Goal: Transaction & Acquisition: Purchase product/service

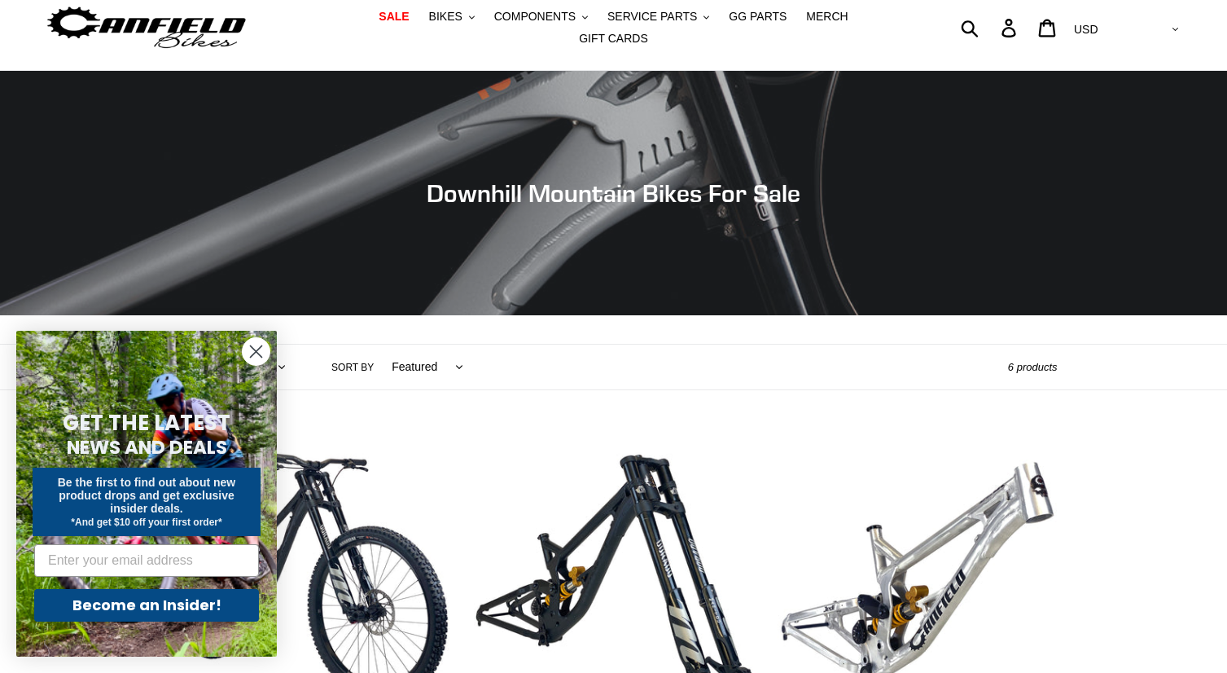
scroll to position [50, 0]
click at [258, 345] on circle "Close dialog" at bounding box center [256, 351] width 27 height 27
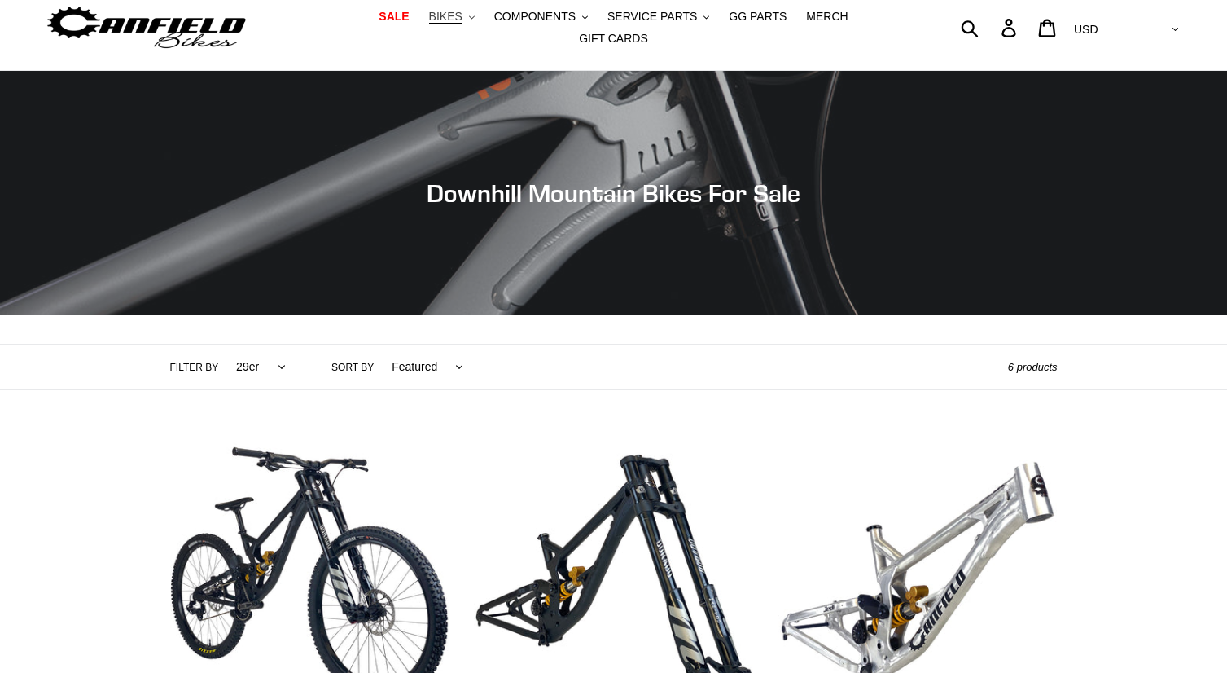
click at [429, 24] on span "BIKES" at bounding box center [445, 17] width 33 height 14
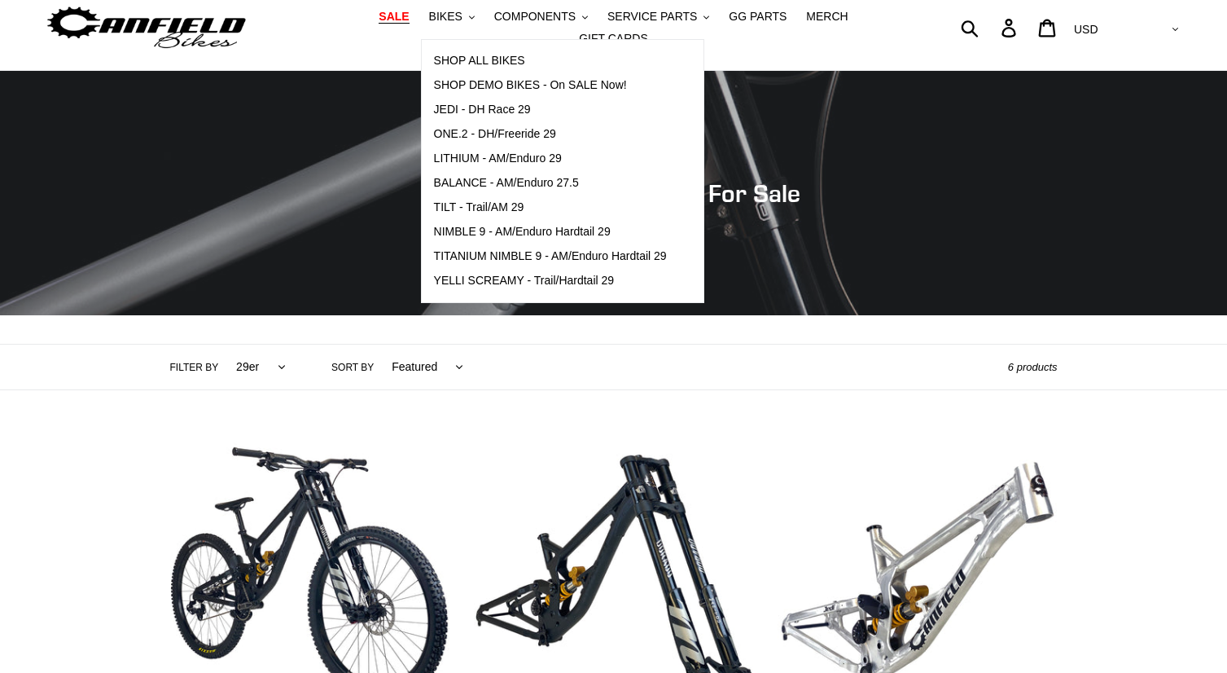
click at [379, 24] on span "SALE" at bounding box center [394, 17] width 30 height 14
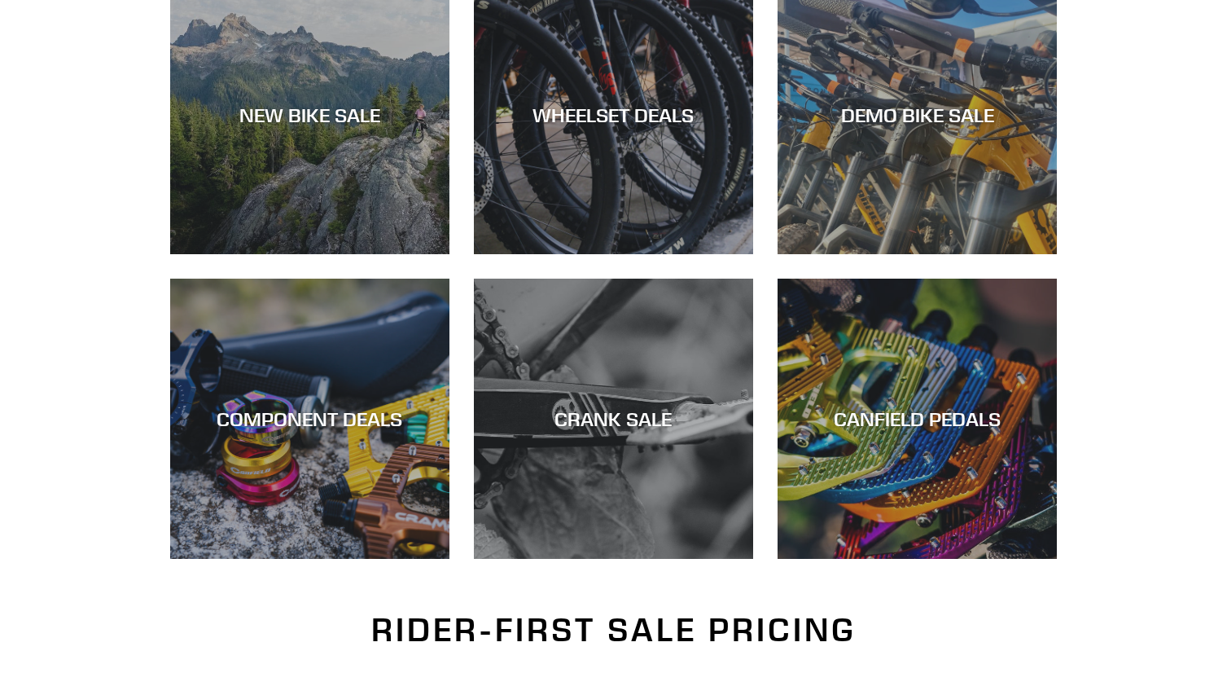
scroll to position [520, 0]
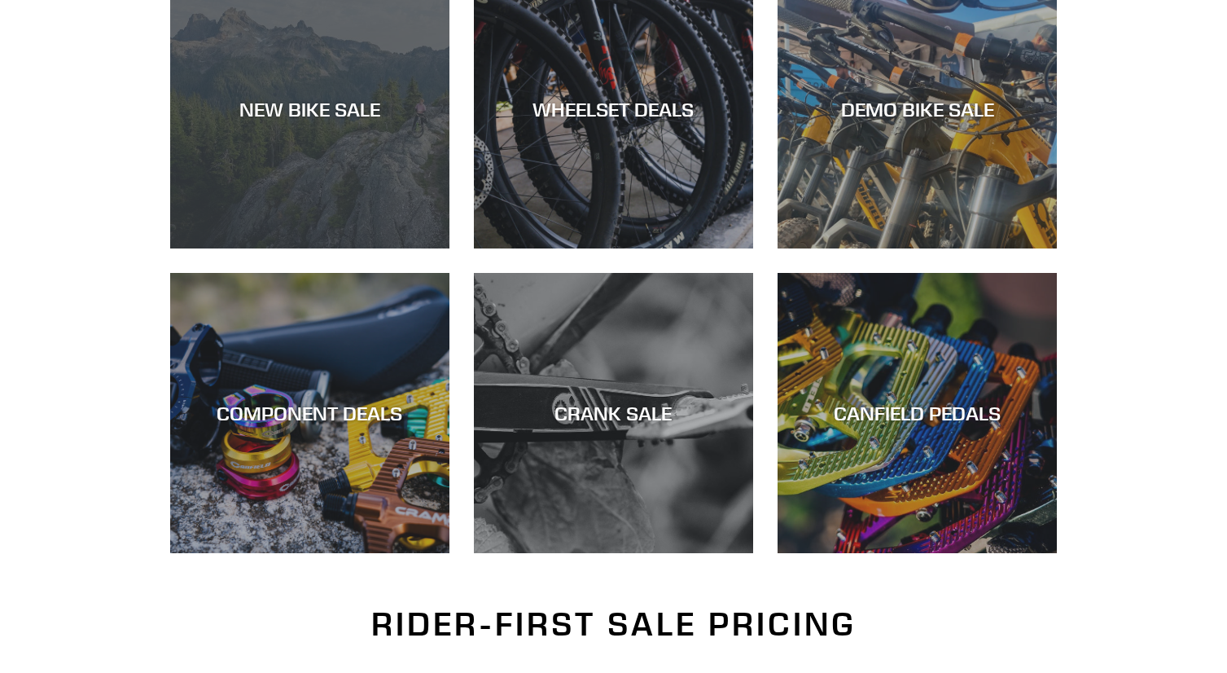
click at [312, 108] on div "NEW BIKE SALE" at bounding box center [309, 109] width 279 height 24
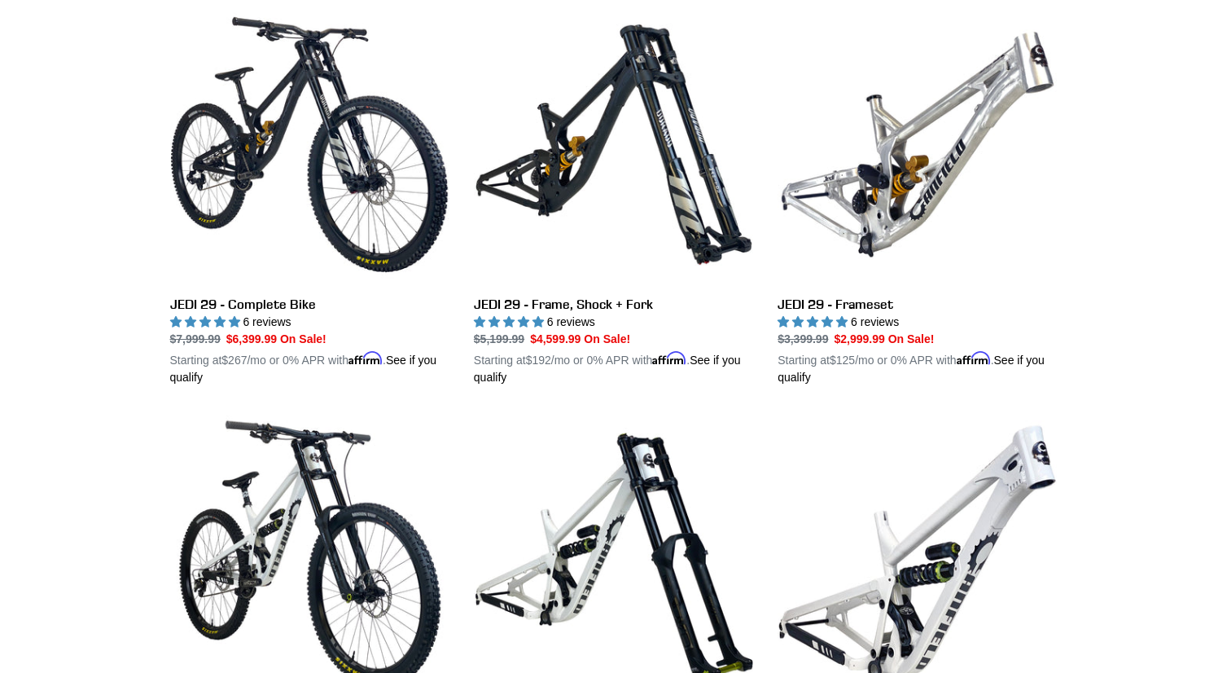
scroll to position [275, 0]
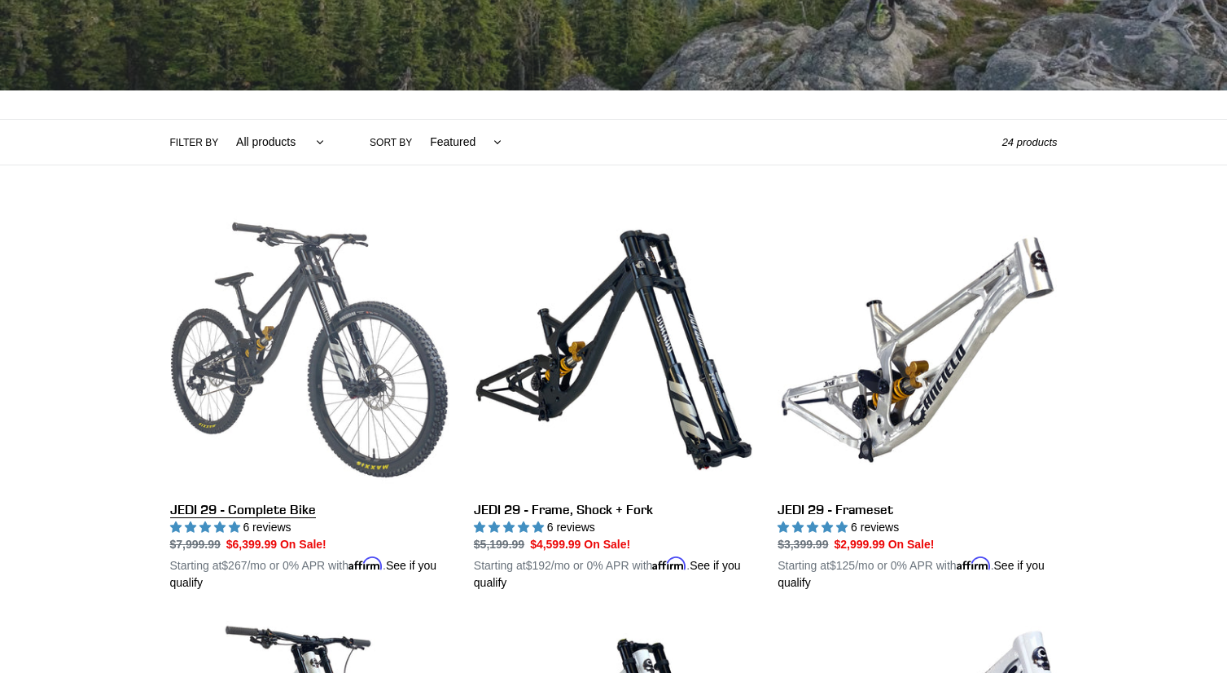
click at [310, 270] on link "JEDI 29 - Complete Bike" at bounding box center [309, 400] width 279 height 381
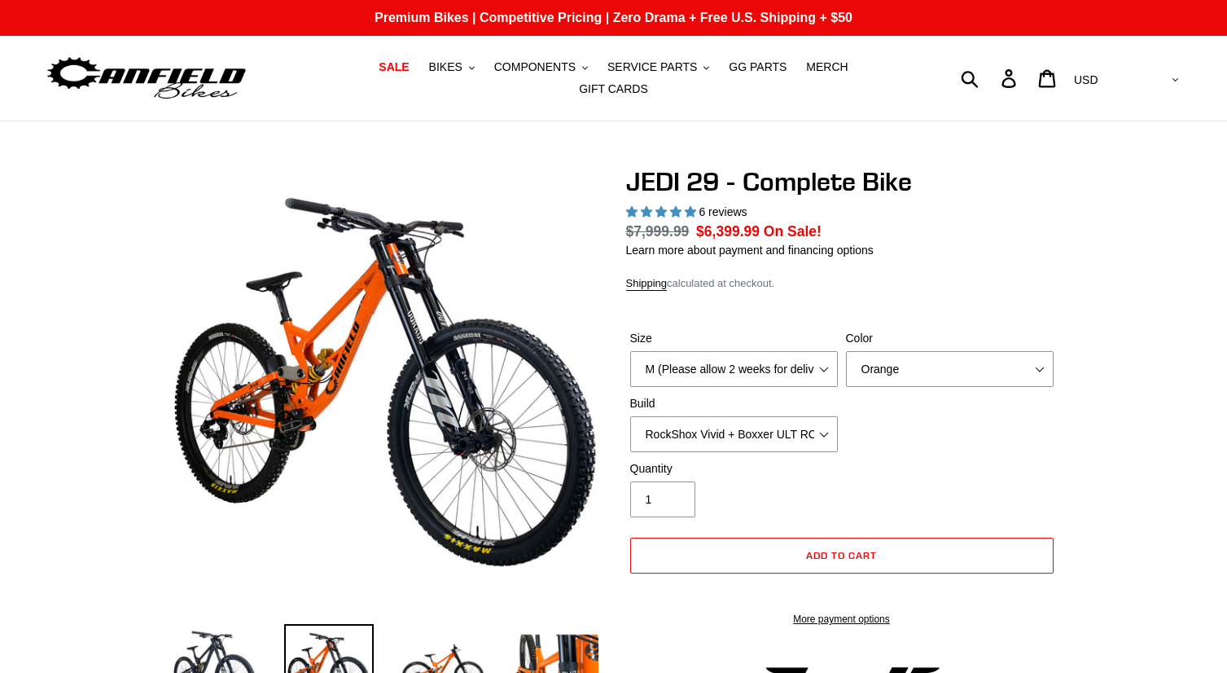
select select "highest-rating"
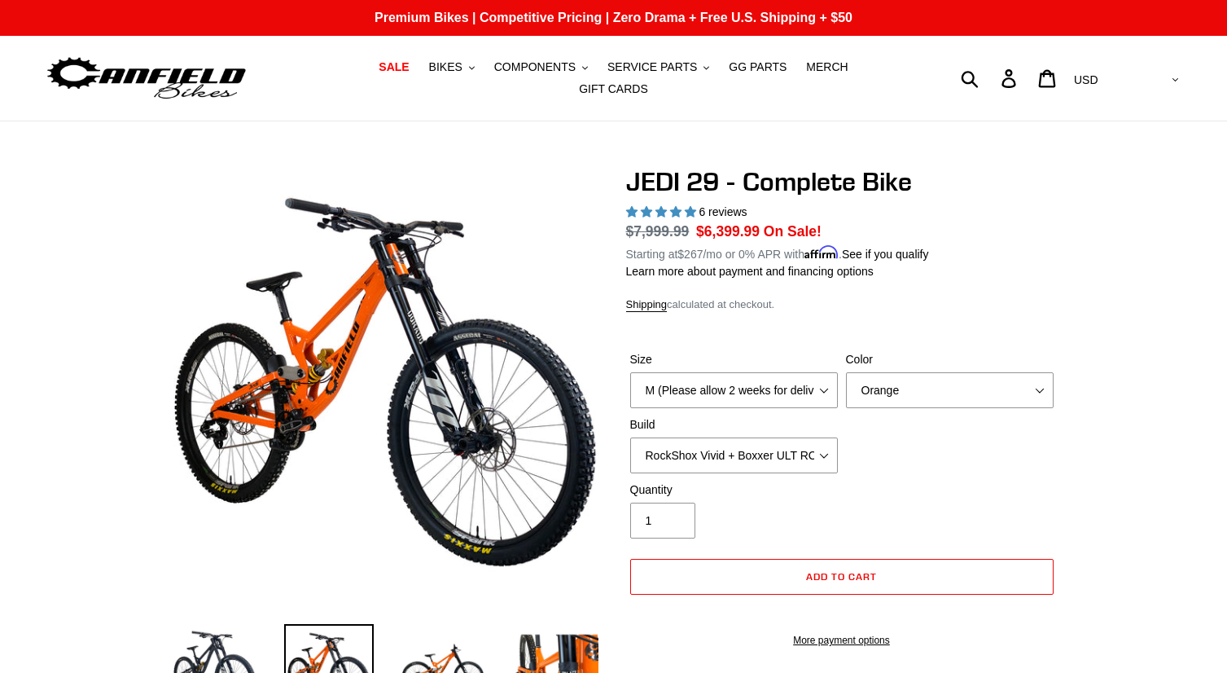
click at [729, 353] on label "Size" at bounding box center [734, 359] width 208 height 17
click at [729, 372] on select "M (Please allow 2 weeks for delivery) L (Please allow 2 weeks for delivery) XL …" at bounding box center [734, 390] width 208 height 36
select select "L (Please allow 2 weeks for delivery)"
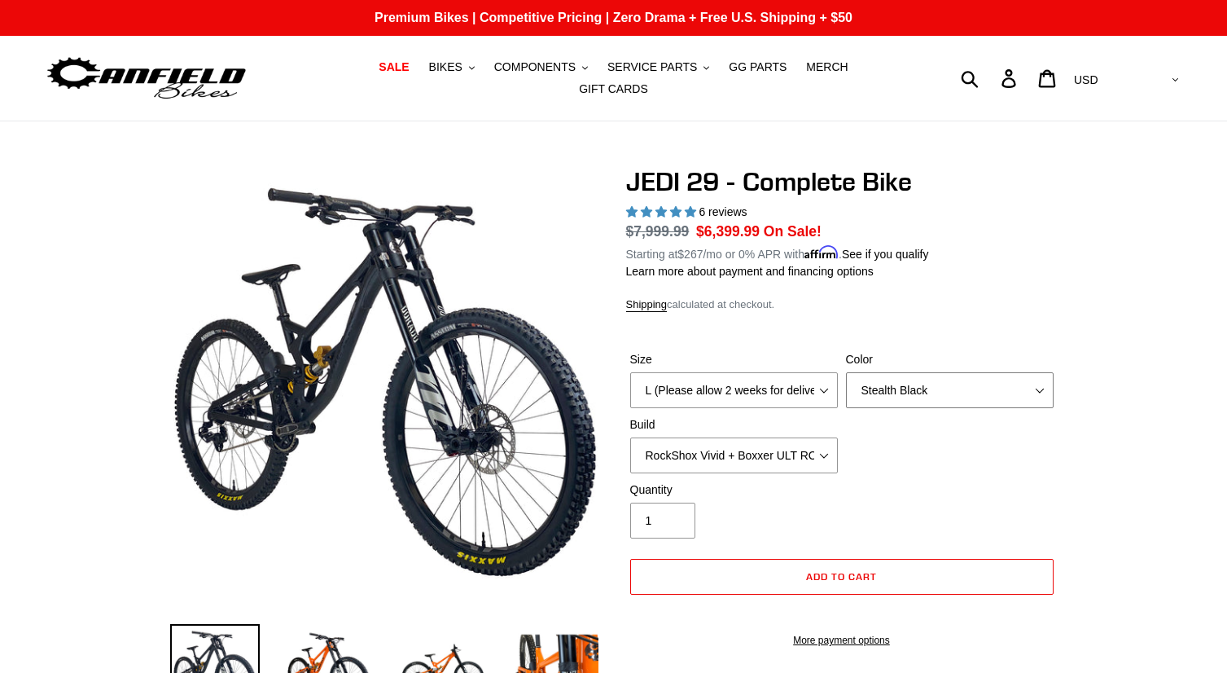
select select "Raw"
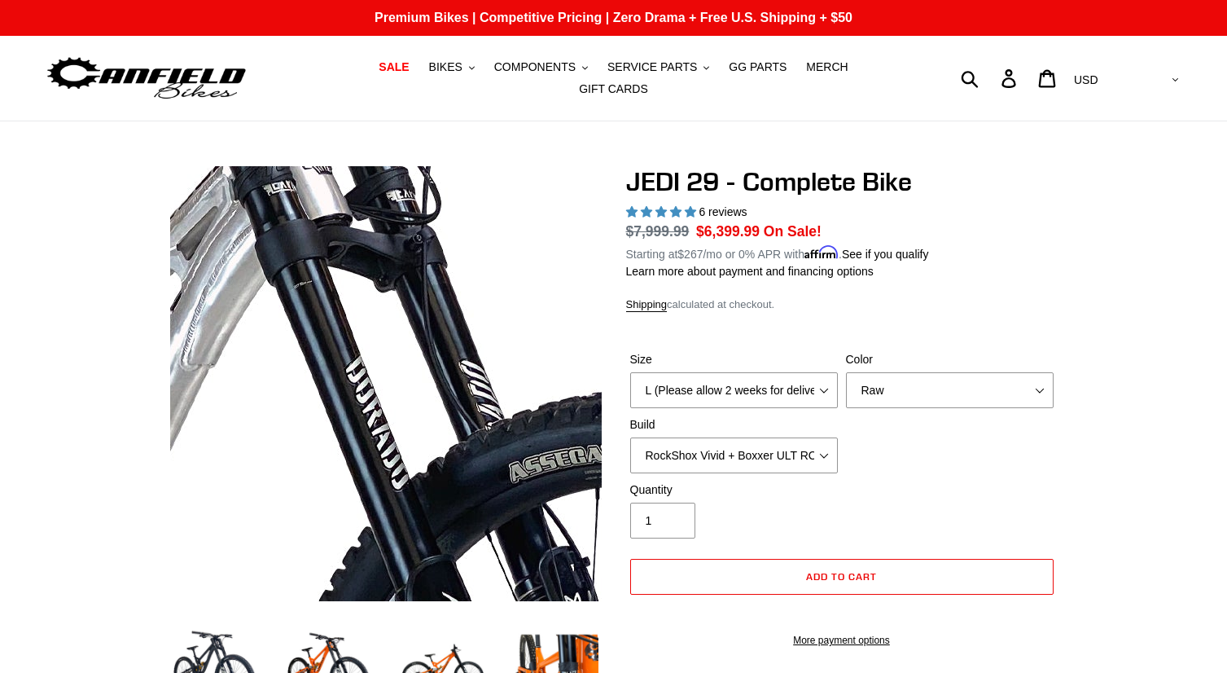
drag, startPoint x: 891, startPoint y: 393, endPoint x: 428, endPoint y: 283, distance: 476.3
click at [428, 283] on img at bounding box center [266, 643] width 1668 height 1668
drag, startPoint x: 428, startPoint y: 283, endPoint x: 90, endPoint y: 316, distance: 338.8
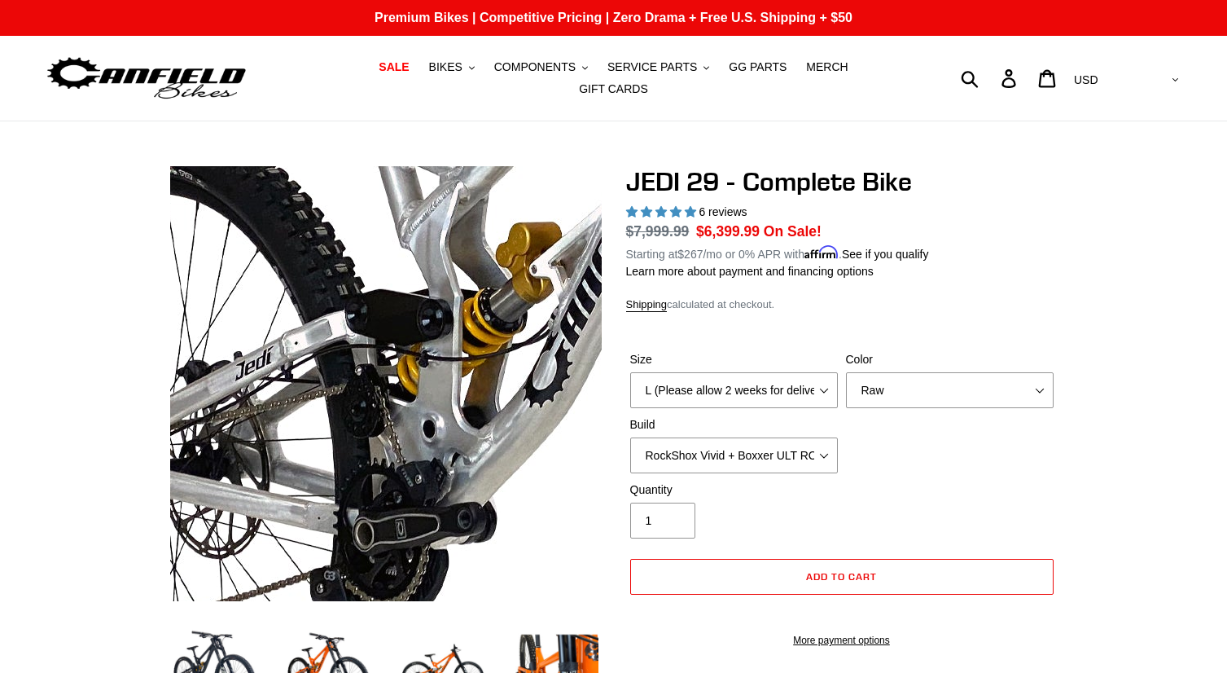
drag, startPoint x: 90, startPoint y: 316, endPoint x: 247, endPoint y: 382, distance: 169.7
click at [247, 382] on img at bounding box center [784, 362] width 1668 height 1668
drag, startPoint x: 247, startPoint y: 382, endPoint x: 191, endPoint y: 402, distance: 59.0
click at [191, 402] on img at bounding box center [784, 362] width 1668 height 1668
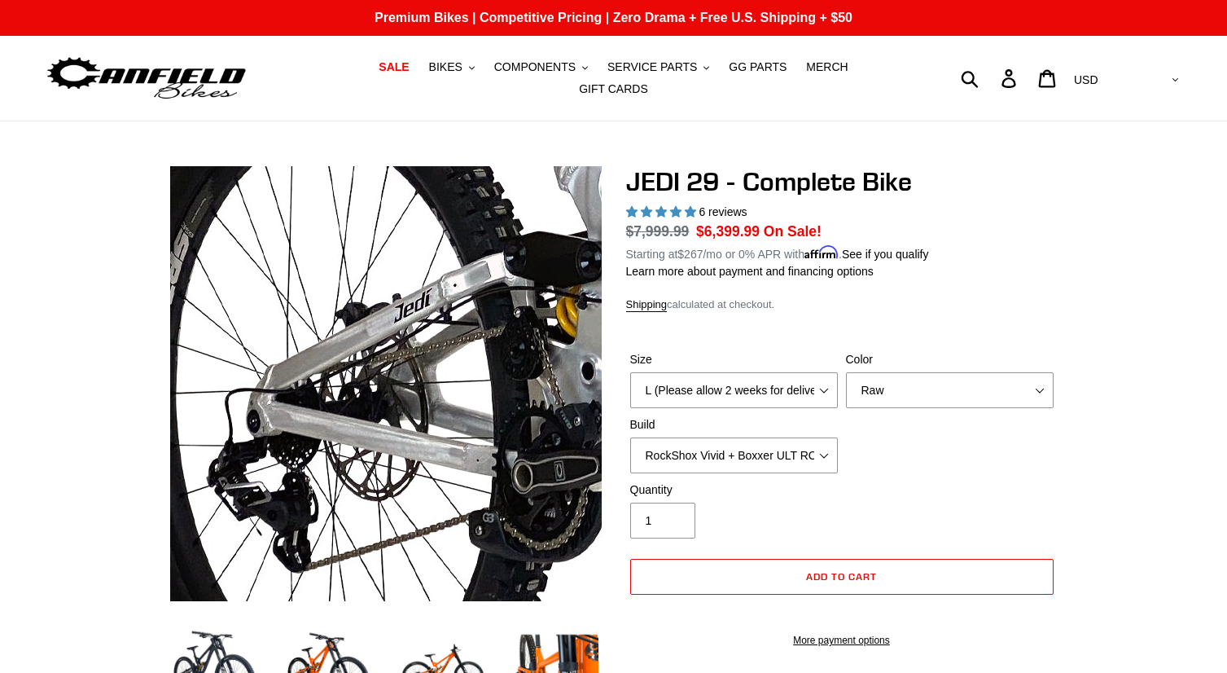
click at [356, 396] on img at bounding box center [942, 304] width 1668 height 1668
drag, startPoint x: 191, startPoint y: 402, endPoint x: 428, endPoint y: 349, distance: 242.1
click at [428, 349] on img at bounding box center [942, 304] width 1668 height 1668
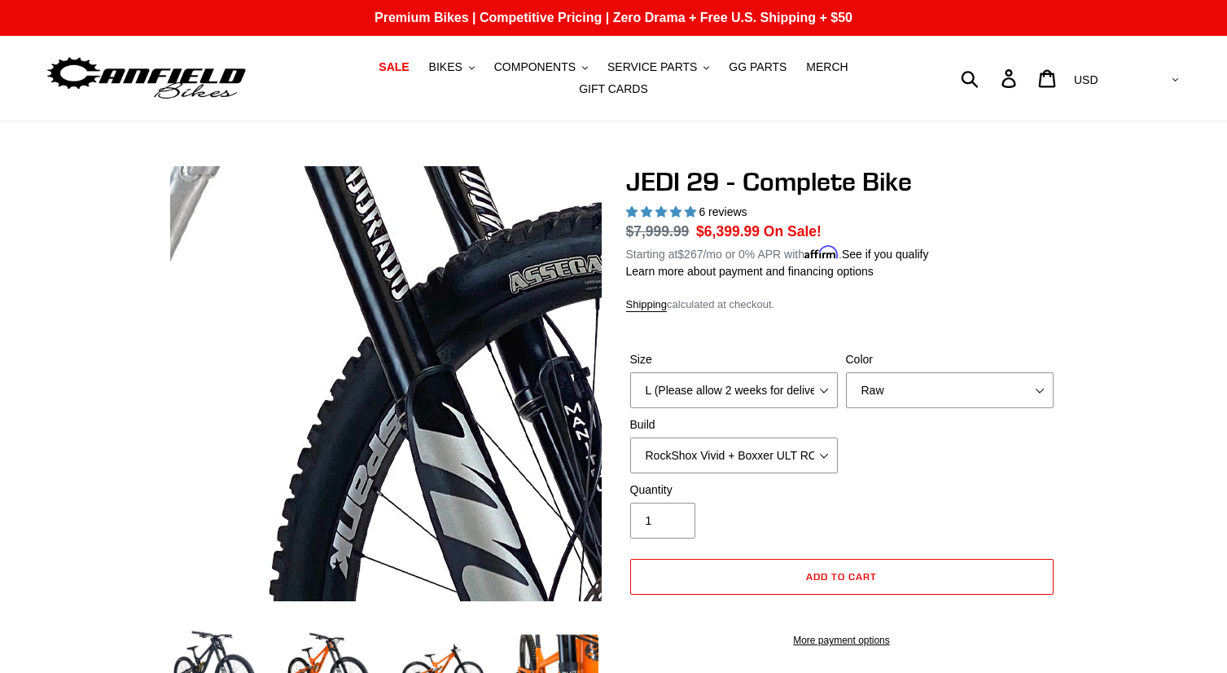
drag, startPoint x: 428, startPoint y: 349, endPoint x: 483, endPoint y: 321, distance: 62.3
click at [483, 321] on img at bounding box center [266, 454] width 1668 height 1668
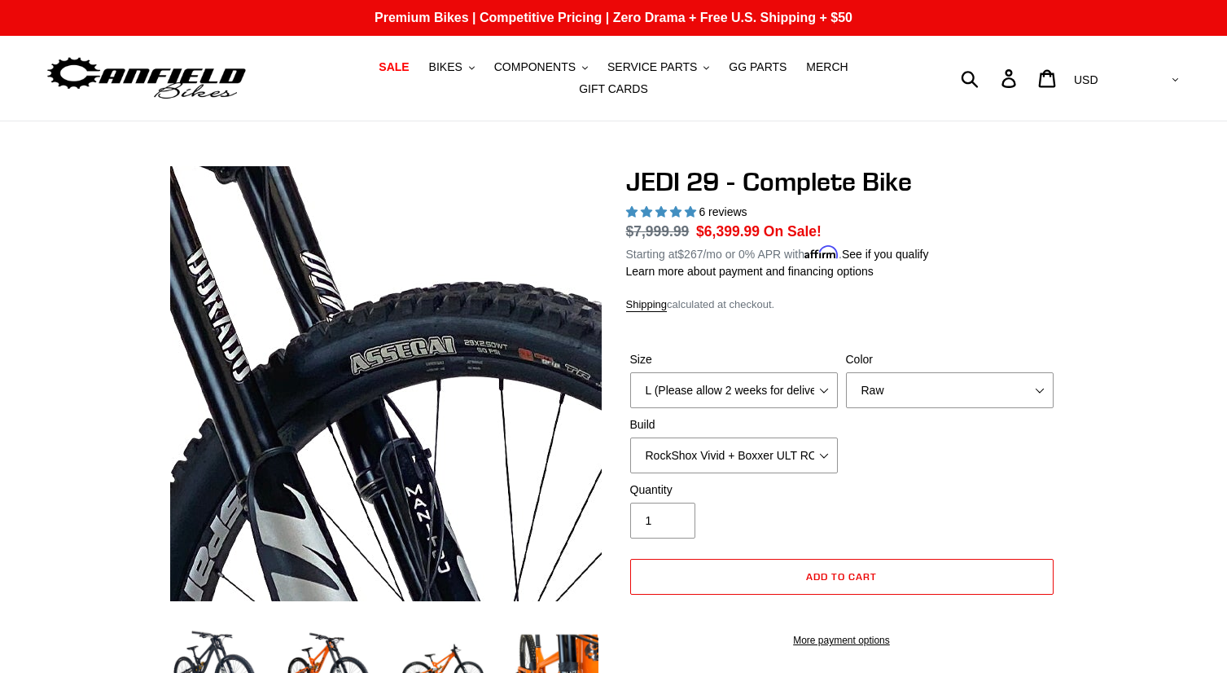
drag, startPoint x: 483, startPoint y: 321, endPoint x: 148, endPoint y: 374, distance: 338.9
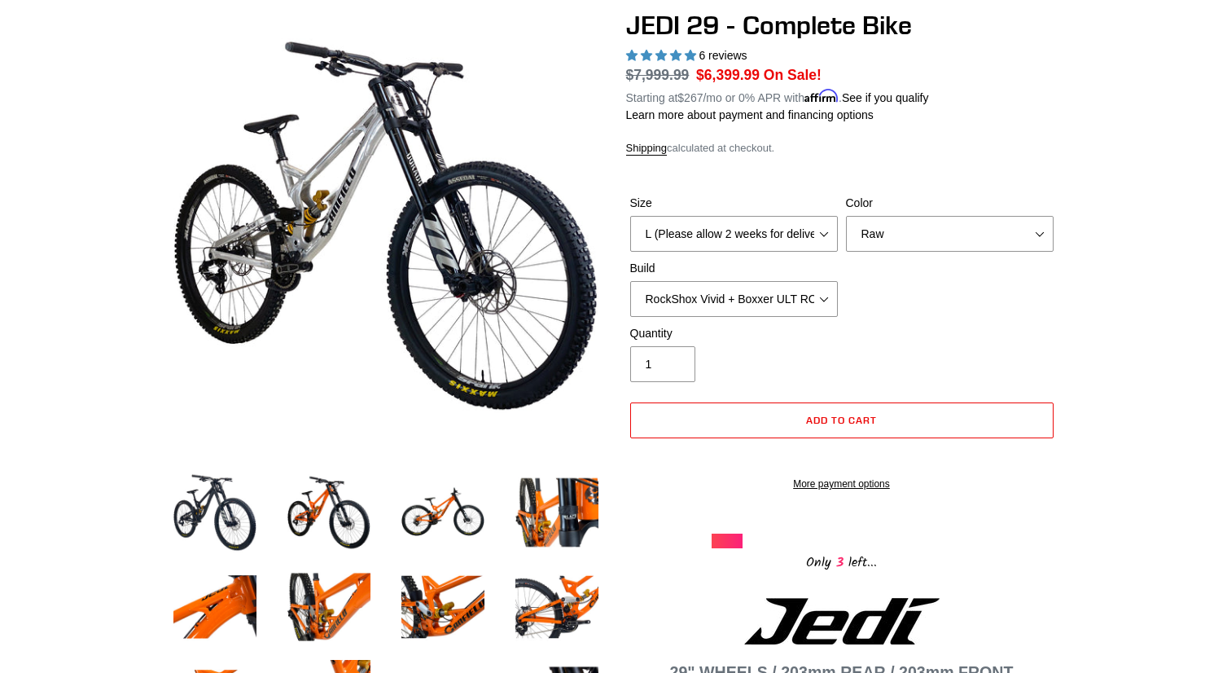
scroll to position [157, 0]
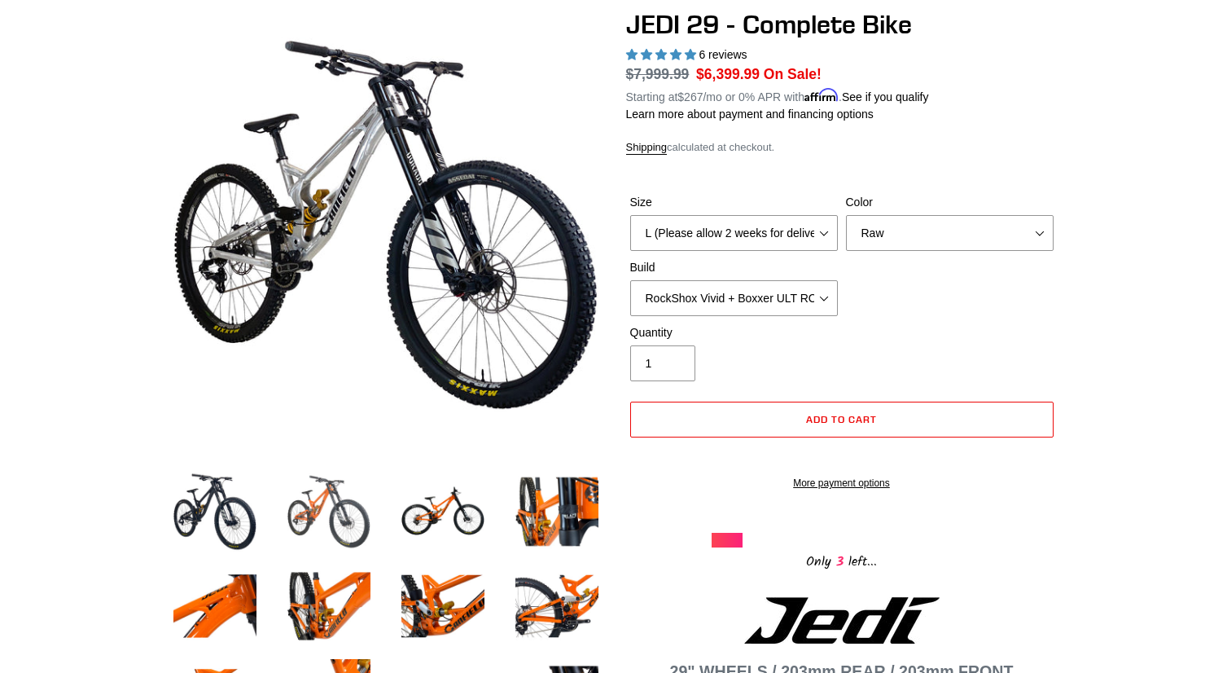
drag, startPoint x: 148, startPoint y: 374, endPoint x: 307, endPoint y: 498, distance: 201.4
click at [307, 498] on img at bounding box center [329, 512] width 90 height 90
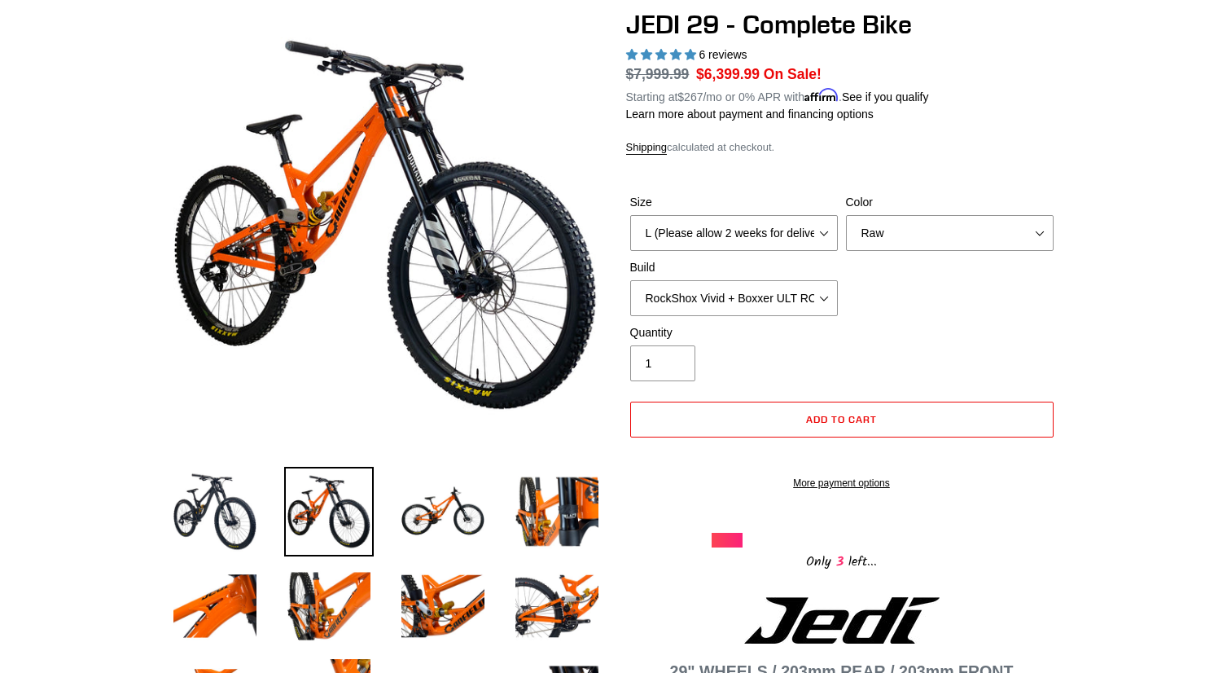
drag, startPoint x: 307, startPoint y: 498, endPoint x: 564, endPoint y: 258, distance: 351.5
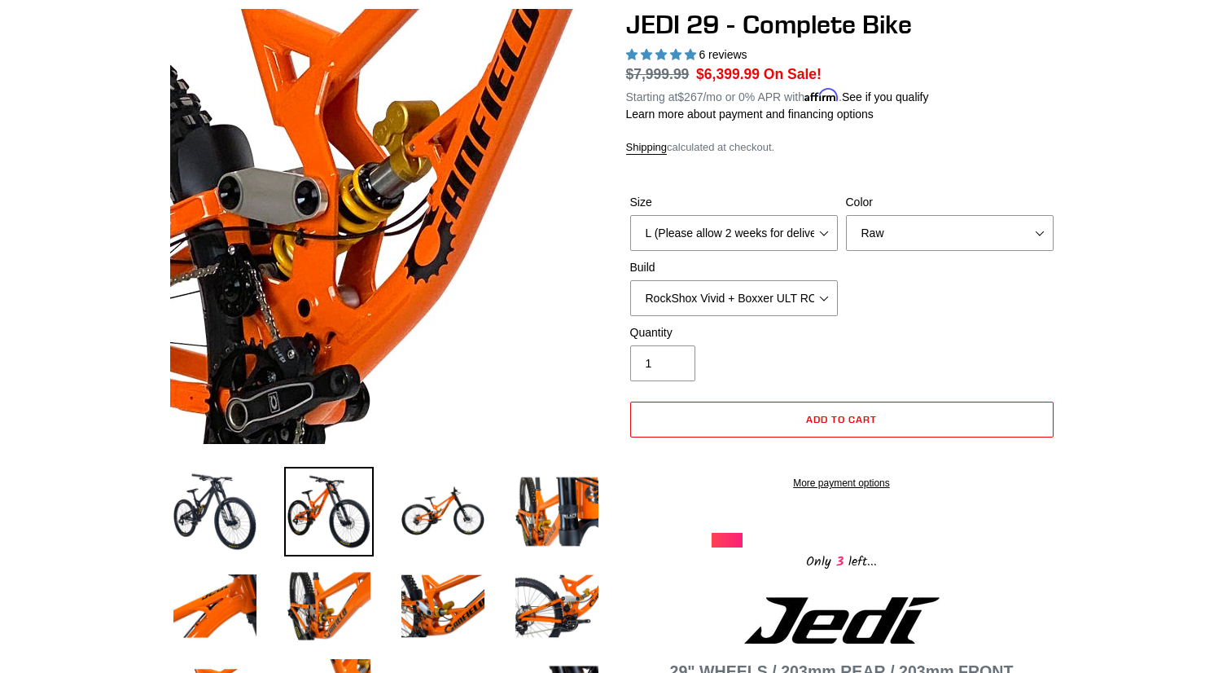
drag, startPoint x: 564, startPoint y: 258, endPoint x: 296, endPoint y: 215, distance: 272.2
click at [296, 215] on img at bounding box center [643, 232] width 1668 height 1668
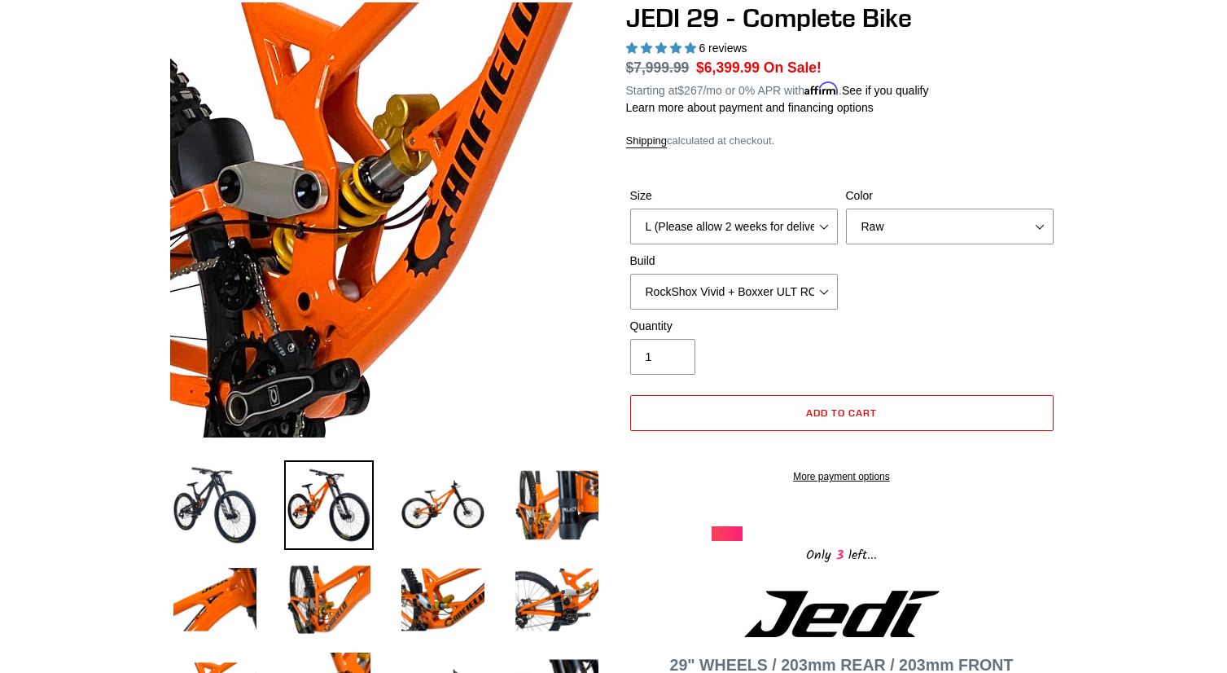
scroll to position [179, 0]
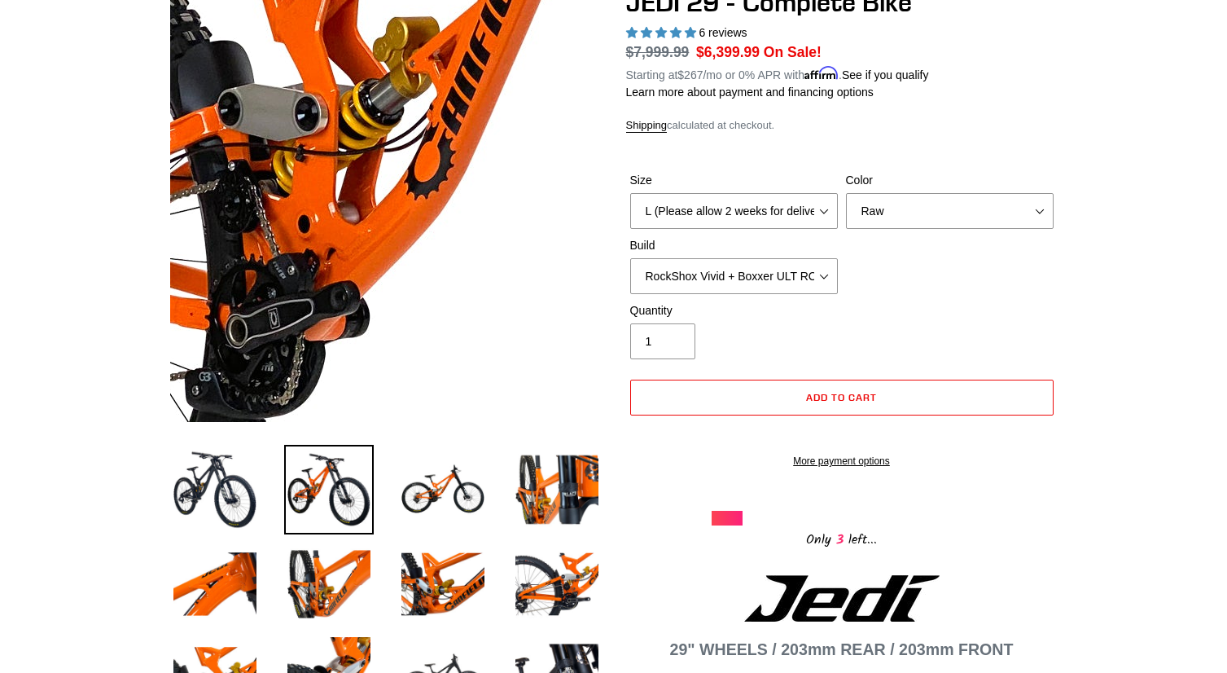
click at [544, 488] on img at bounding box center [557, 490] width 90 height 90
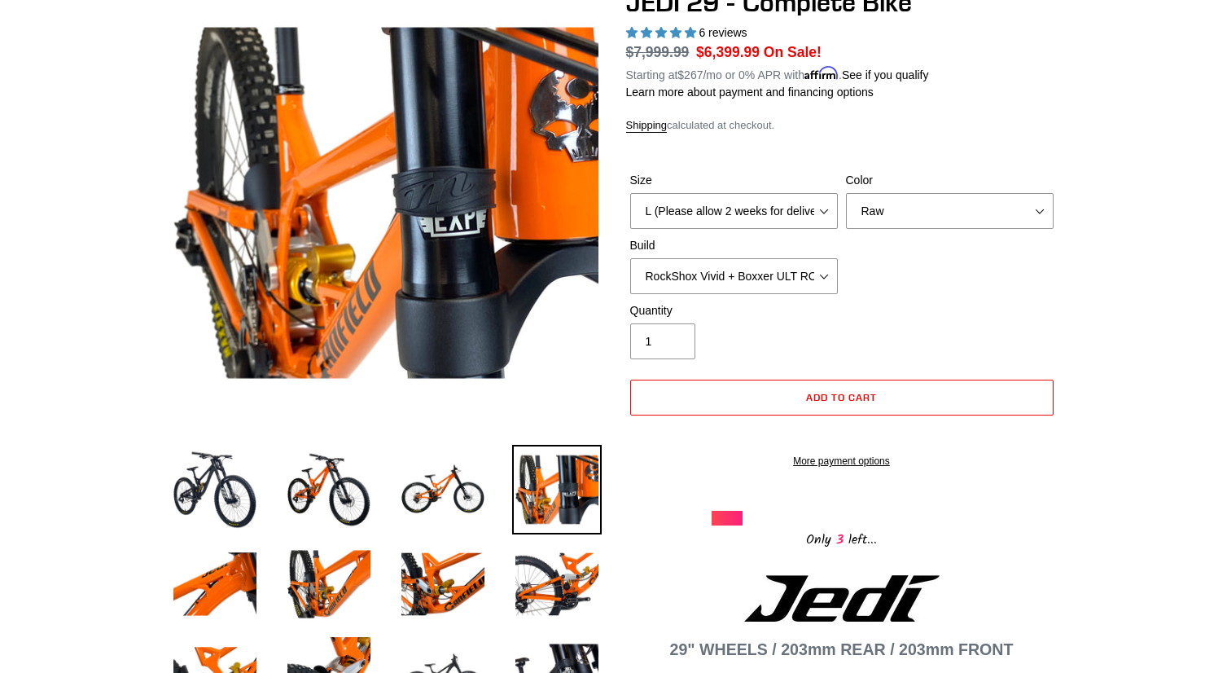
click at [442, 566] on img at bounding box center [443, 584] width 90 height 90
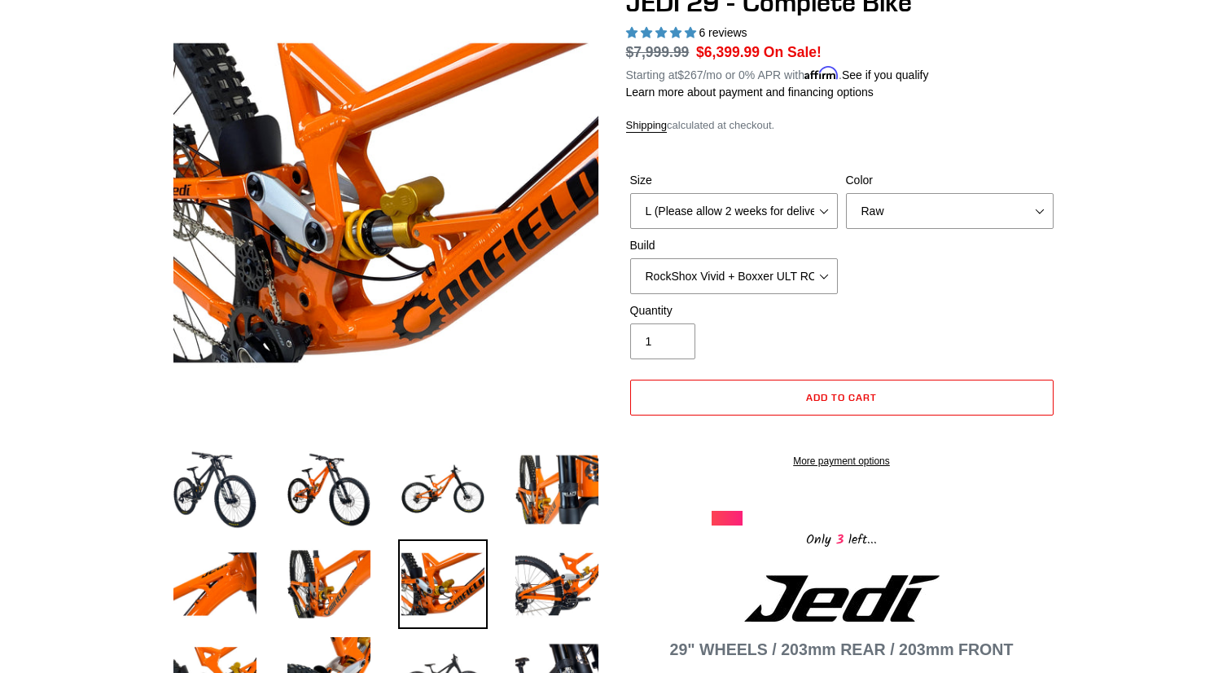
click at [546, 590] on img at bounding box center [557, 584] width 90 height 90
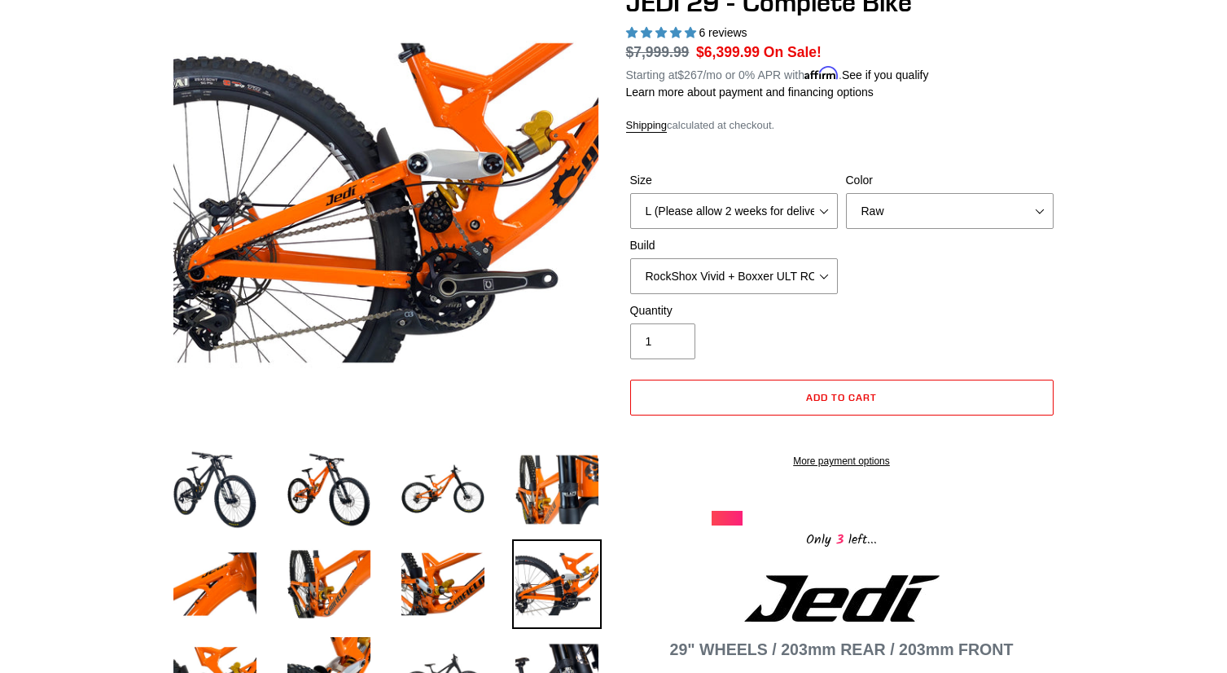
click at [348, 565] on img at bounding box center [329, 584] width 90 height 90
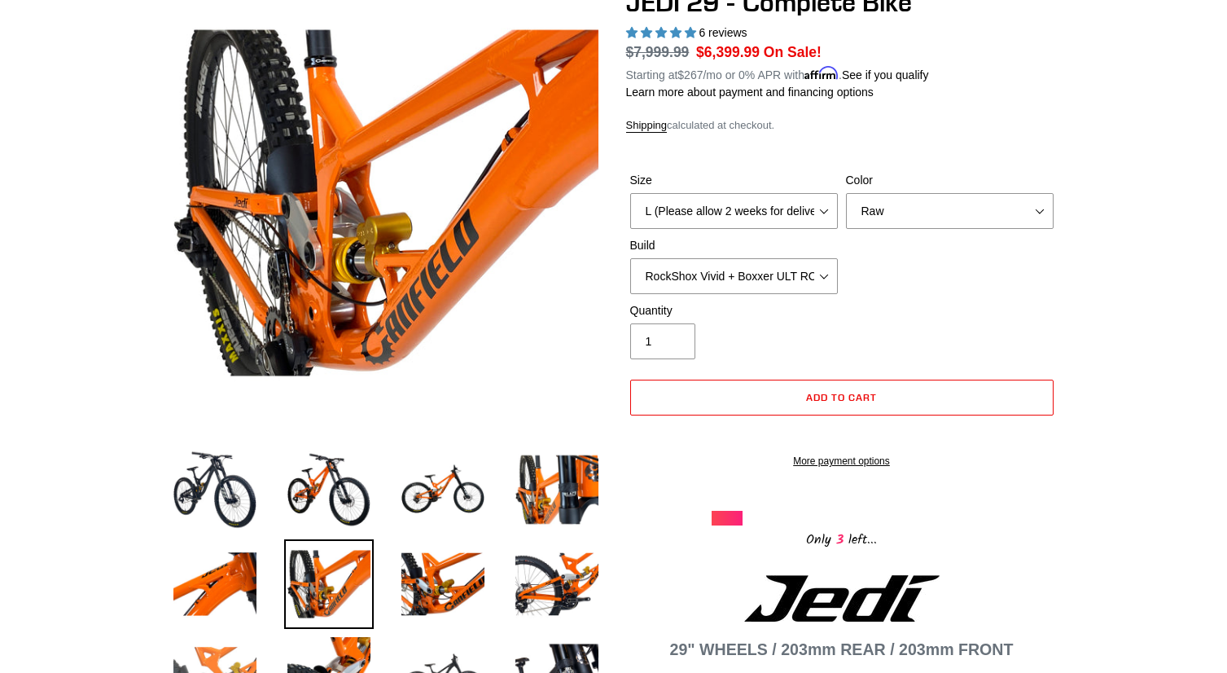
drag, startPoint x: 296, startPoint y: 215, endPoint x: 241, endPoint y: 639, distance: 427.8
click at [241, 639] on img at bounding box center [215, 679] width 90 height 90
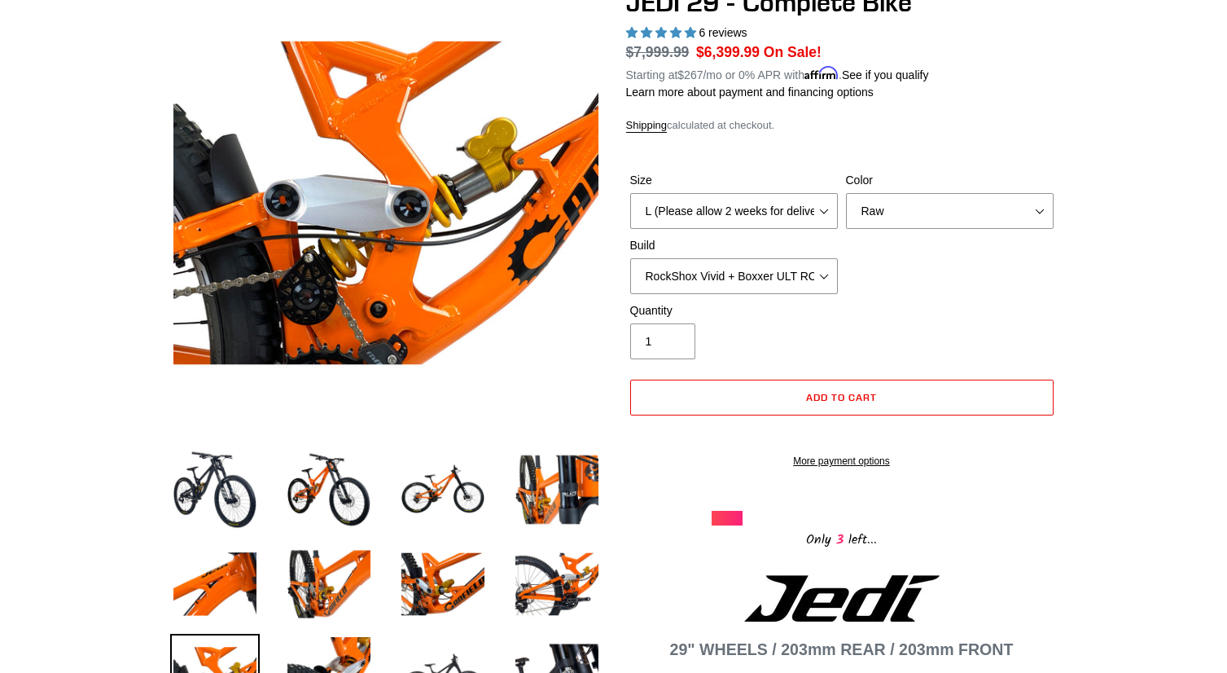
click at [301, 649] on img at bounding box center [329, 679] width 90 height 90
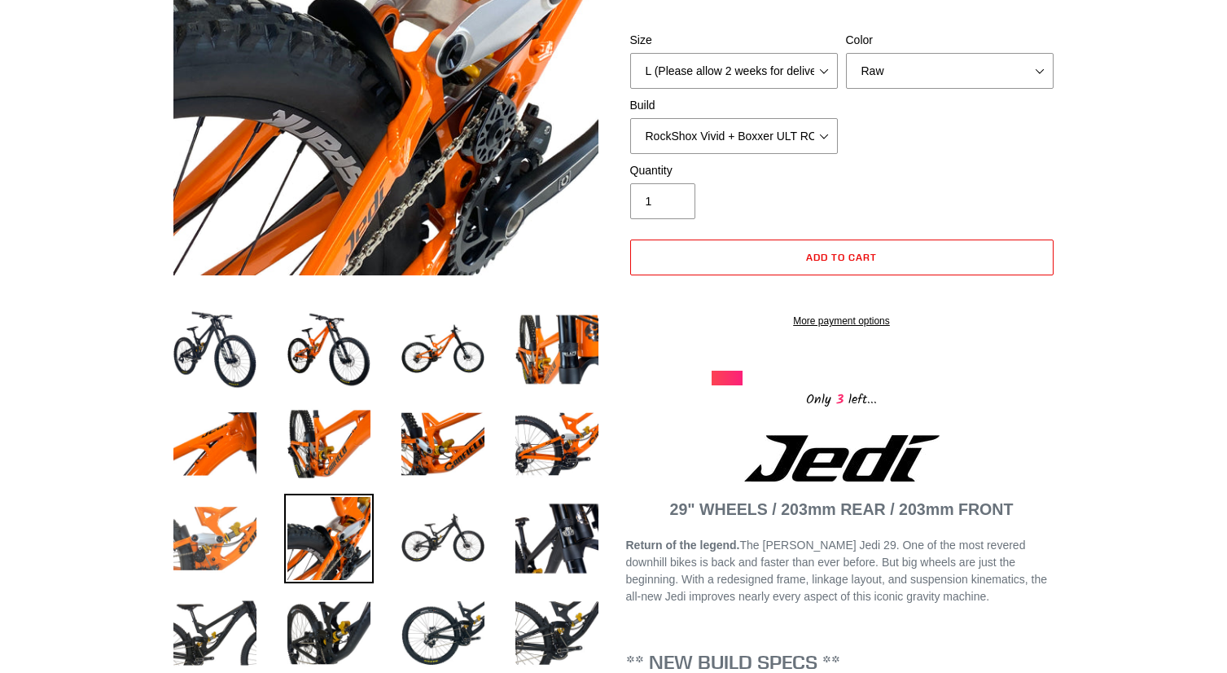
scroll to position [358, 0]
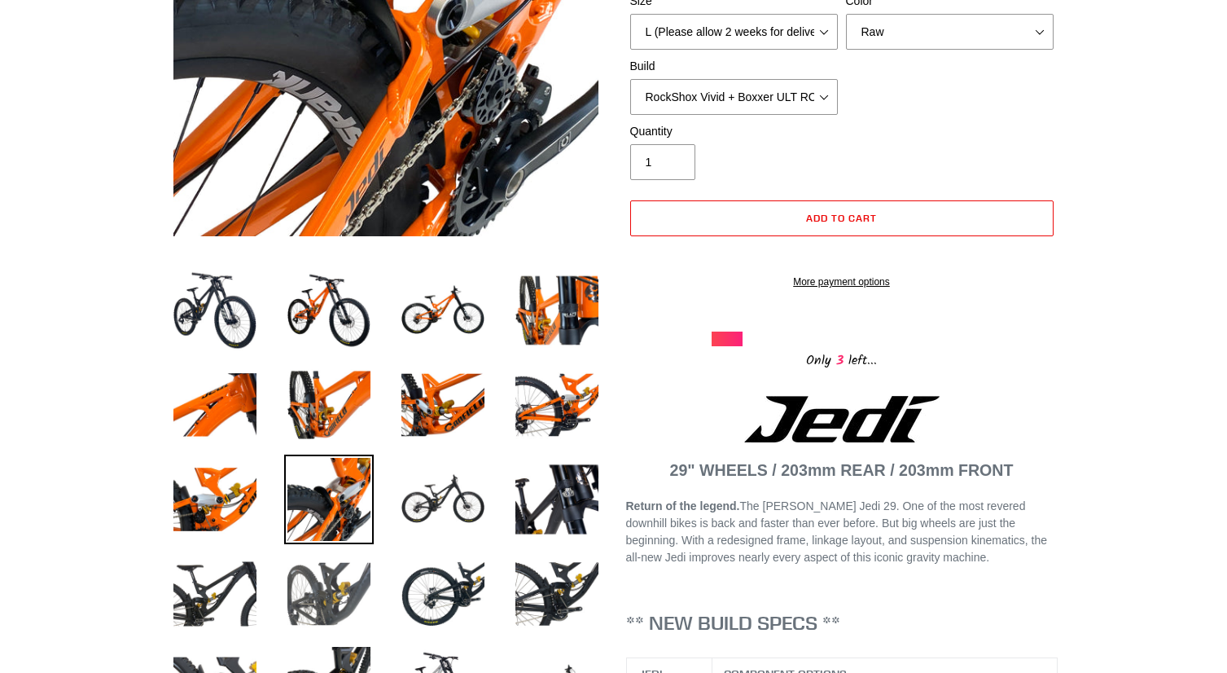
drag, startPoint x: 301, startPoint y: 649, endPoint x: 331, endPoint y: 568, distance: 86.1
click at [331, 568] on img at bounding box center [329, 594] width 90 height 90
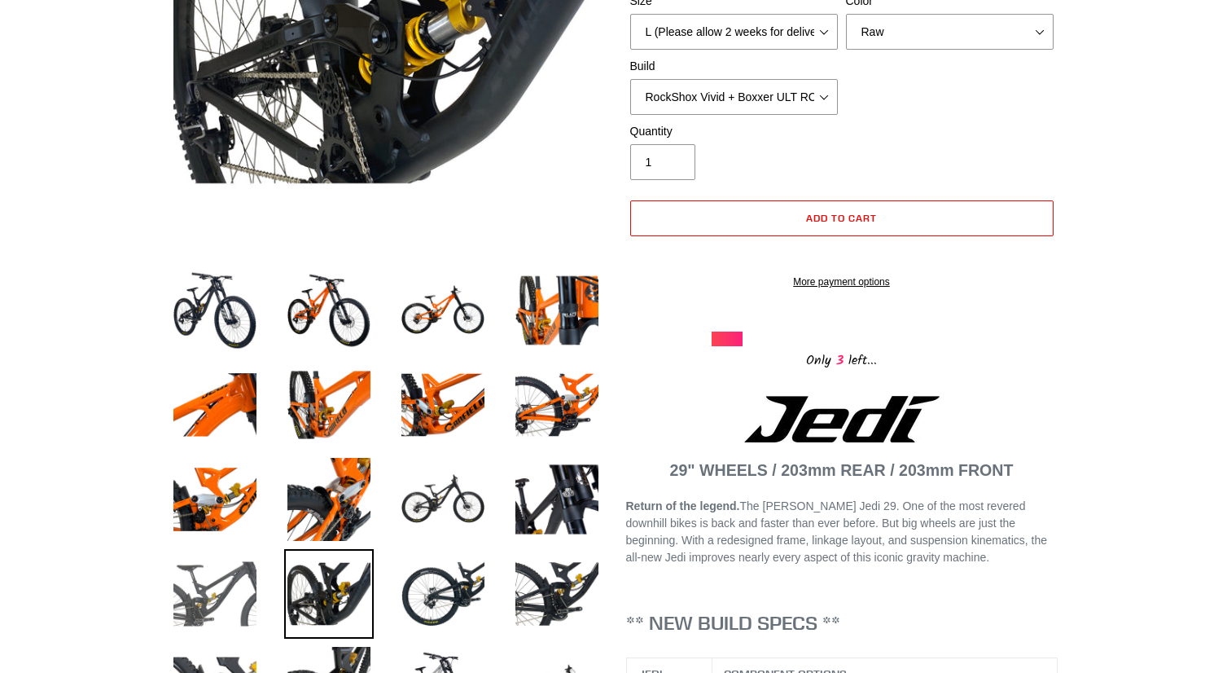
drag, startPoint x: 331, startPoint y: 568, endPoint x: 232, endPoint y: 592, distance: 102.1
click at [232, 592] on img at bounding box center [215, 594] width 90 height 90
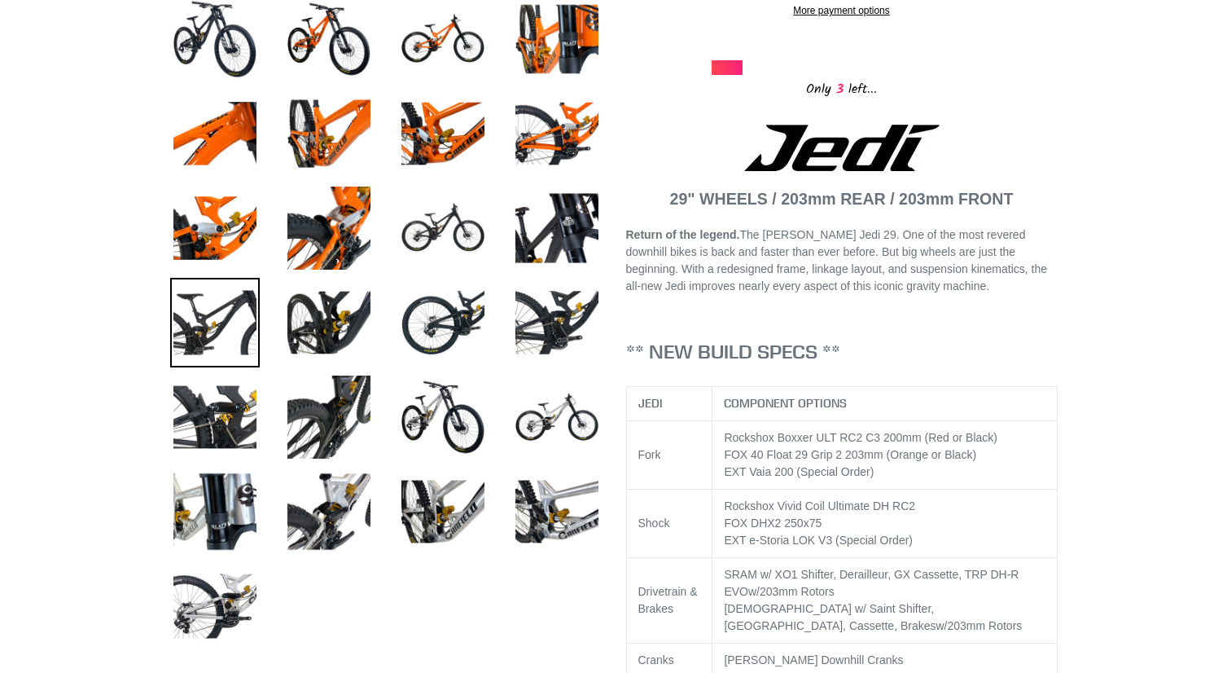
scroll to position [656, 0]
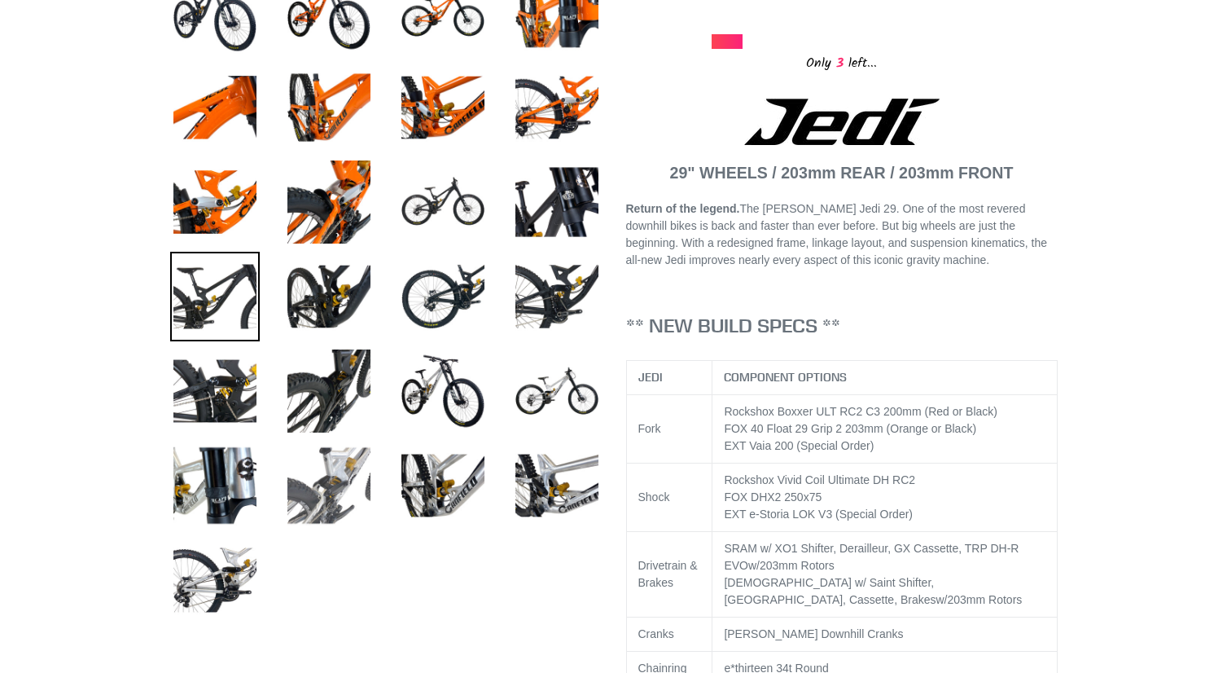
drag, startPoint x: 232, startPoint y: 592, endPoint x: 359, endPoint y: 465, distance: 179.7
click at [359, 465] on img at bounding box center [329, 486] width 90 height 90
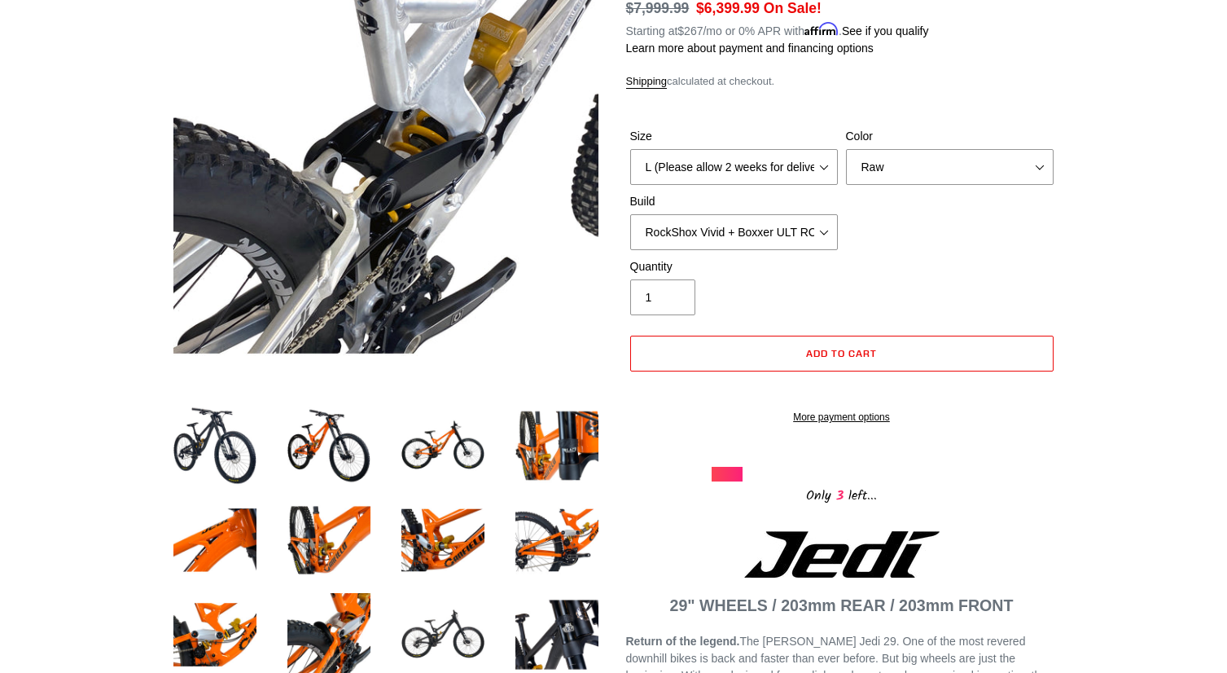
scroll to position [128, 0]
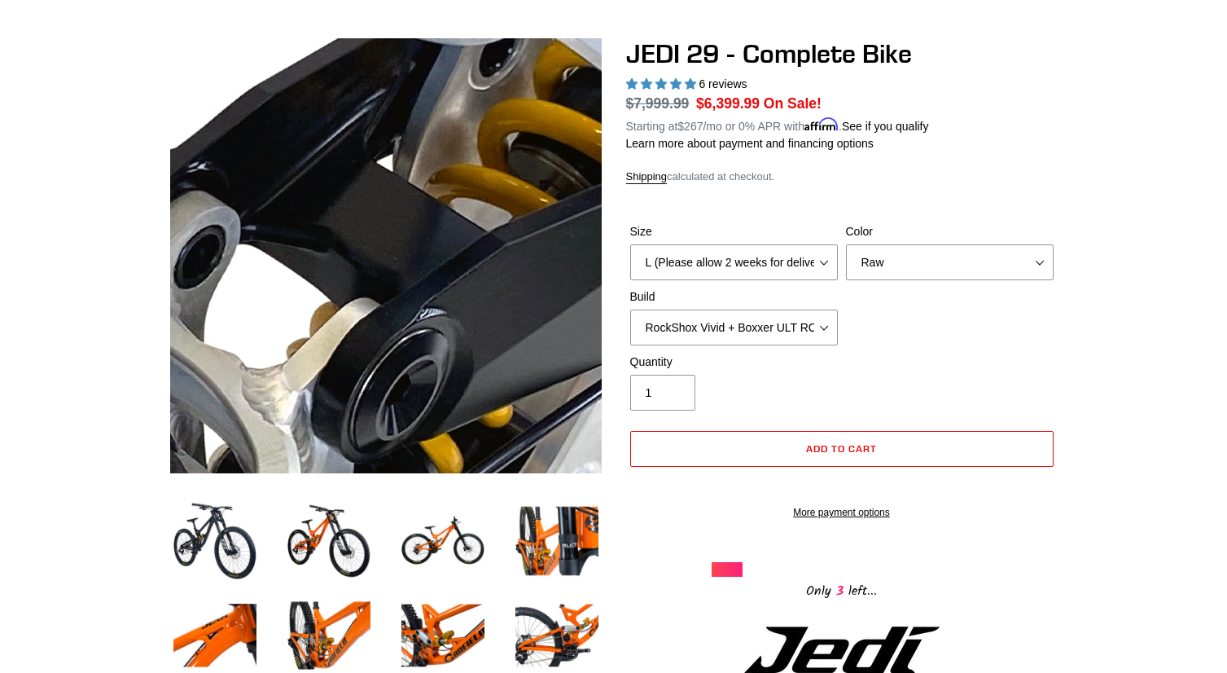
drag, startPoint x: 359, startPoint y: 465, endPoint x: 375, endPoint y: 255, distance: 210.8
click at [375, 255] on img at bounding box center [415, 231] width 1668 height 1668
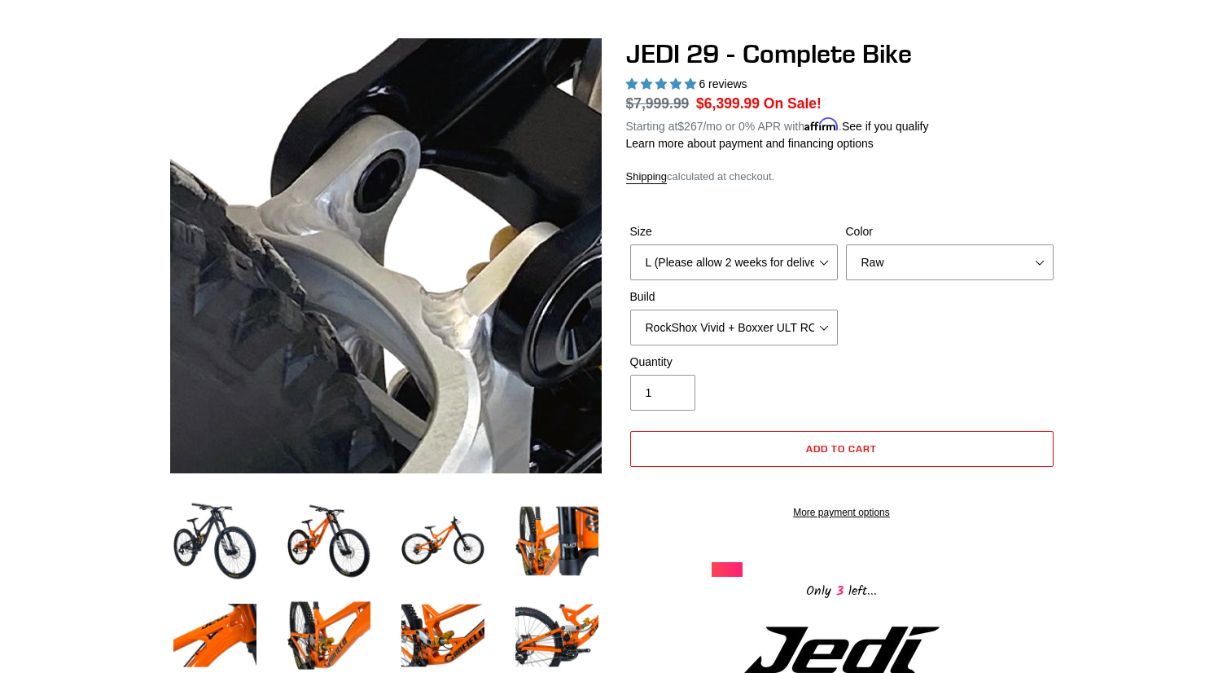
drag, startPoint x: 375, startPoint y: 255, endPoint x: 313, endPoint y: 282, distance: 68.2
click at [313, 282] on img at bounding box center [595, 156] width 1668 height 1668
click at [299, 197] on img at bounding box center [595, 156] width 1668 height 1668
drag, startPoint x: 313, startPoint y: 282, endPoint x: 358, endPoint y: 195, distance: 97.6
click at [358, 195] on img at bounding box center [595, 156] width 1668 height 1668
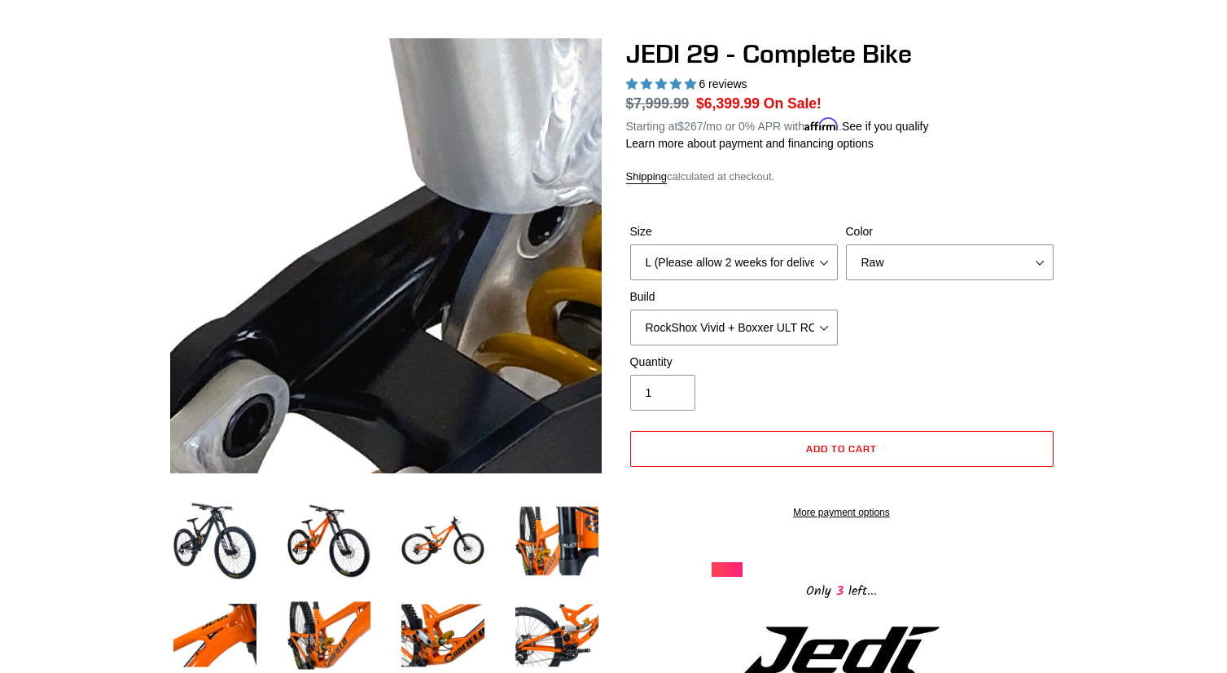
drag, startPoint x: 358, startPoint y: 195, endPoint x: 451, endPoint y: 208, distance: 93.6
click at [451, 208] on img at bounding box center [463, 400] width 1668 height 1668
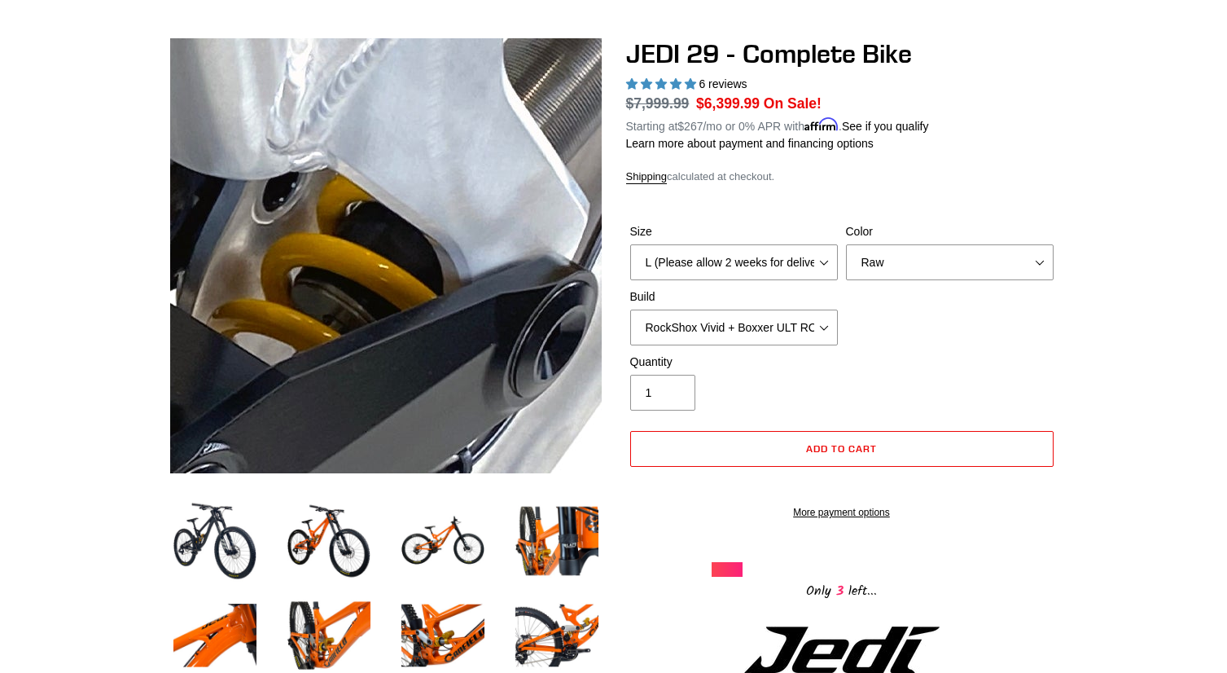
click at [451, 208] on img at bounding box center [198, 366] width 1668 height 1668
